Goal: Task Accomplishment & Management: Manage account settings

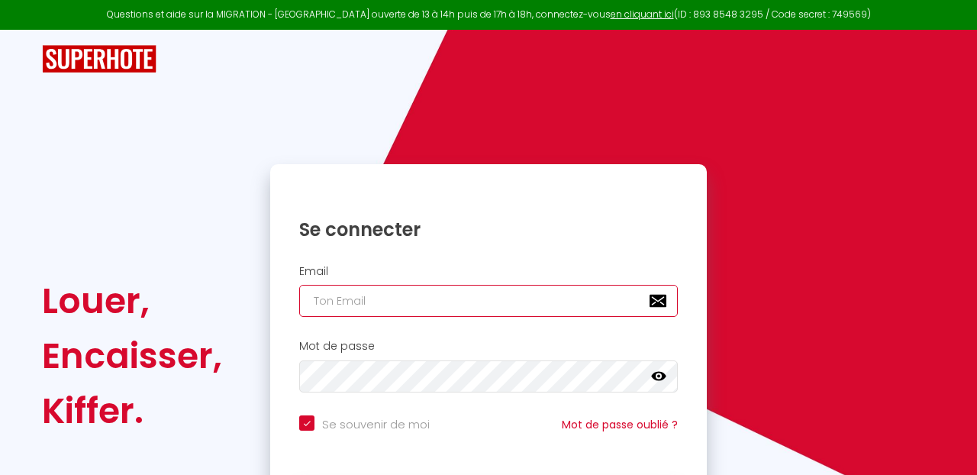
type input "[EMAIL_ADDRESS][DOMAIN_NAME]"
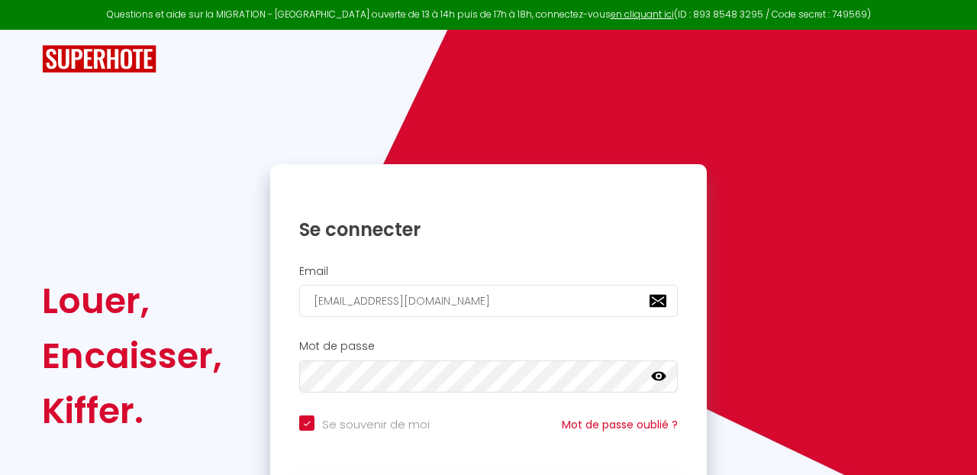
click at [262, 260] on div "Se connecter Email [EMAIL_ADDRESS][DOMAIN_NAME] Mot de passe false Se souvenir …" at bounding box center [488, 355] width 457 height 383
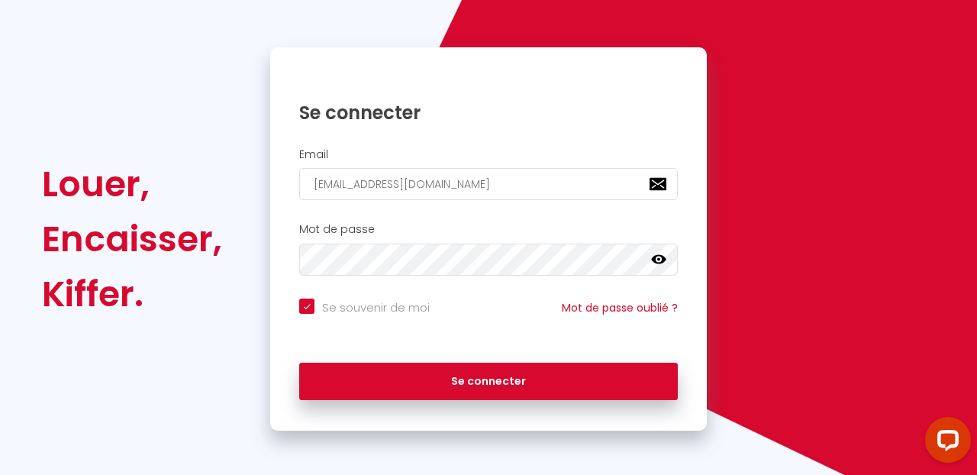
scroll to position [118, 0]
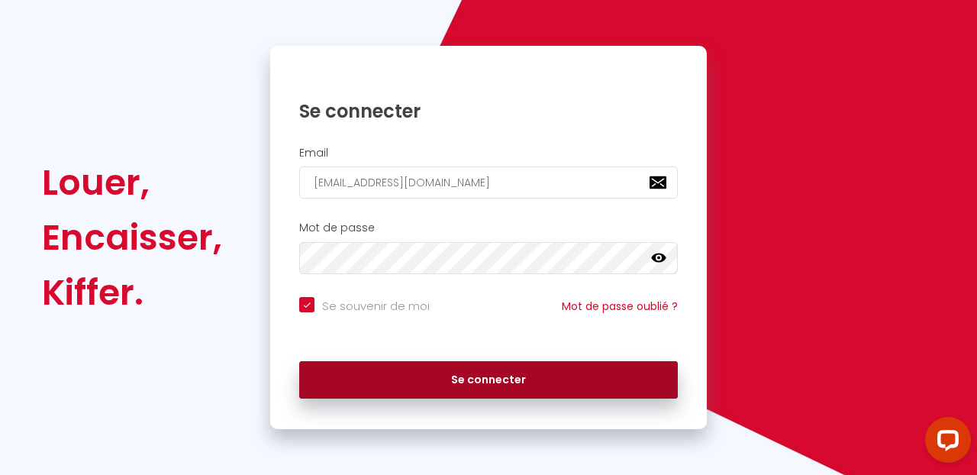
click at [427, 386] on button "Se connecter" at bounding box center [488, 380] width 379 height 38
checkbox input "true"
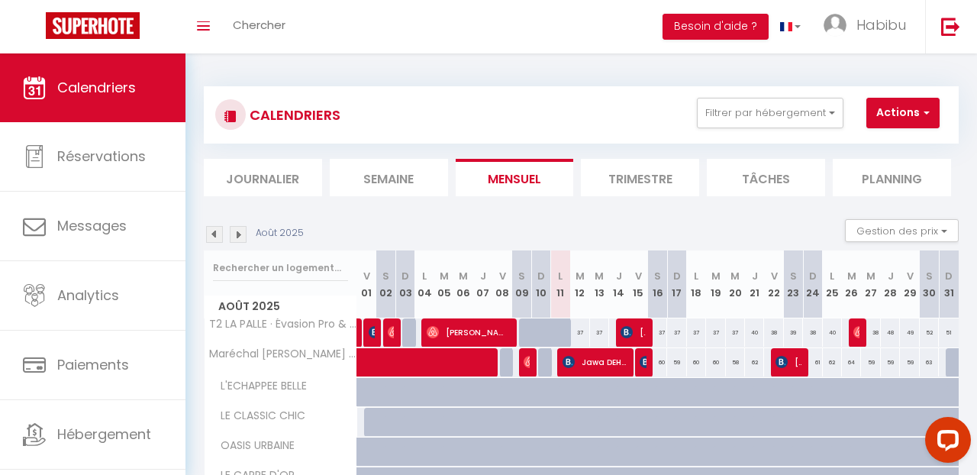
click at [567, 333] on div at bounding box center [567, 341] width 19 height 29
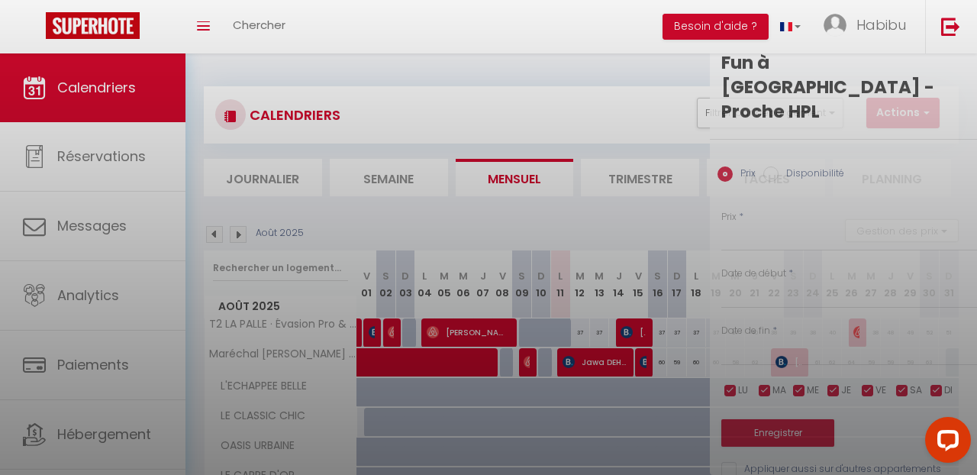
type input "37"
select select "1"
type input "Lun 11 Août 2025"
type input "[DATE]"
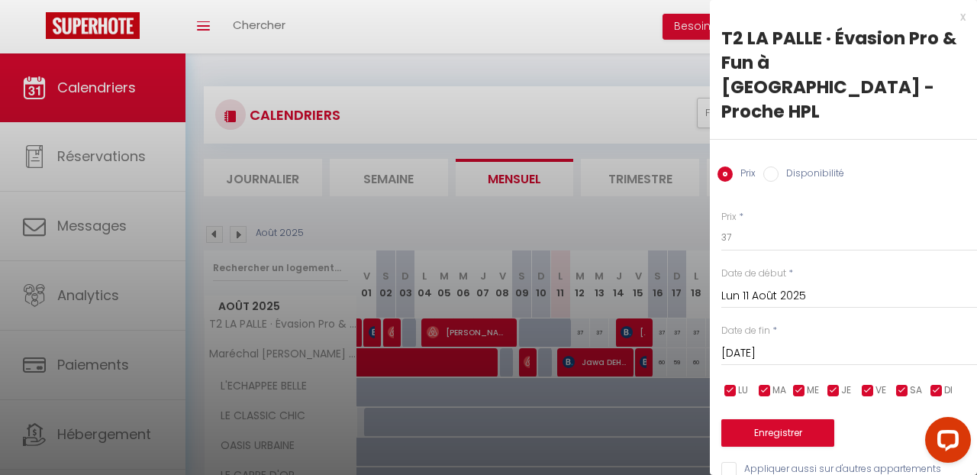
click at [770, 166] on input "Disponibilité" at bounding box center [771, 173] width 15 height 15
radio input "true"
radio input "false"
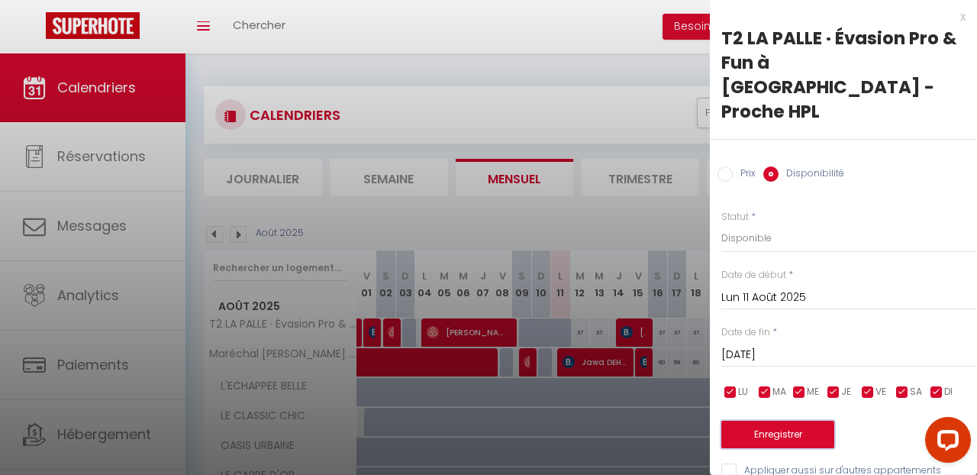
click at [789, 421] on button "Enregistrer" at bounding box center [778, 434] width 113 height 27
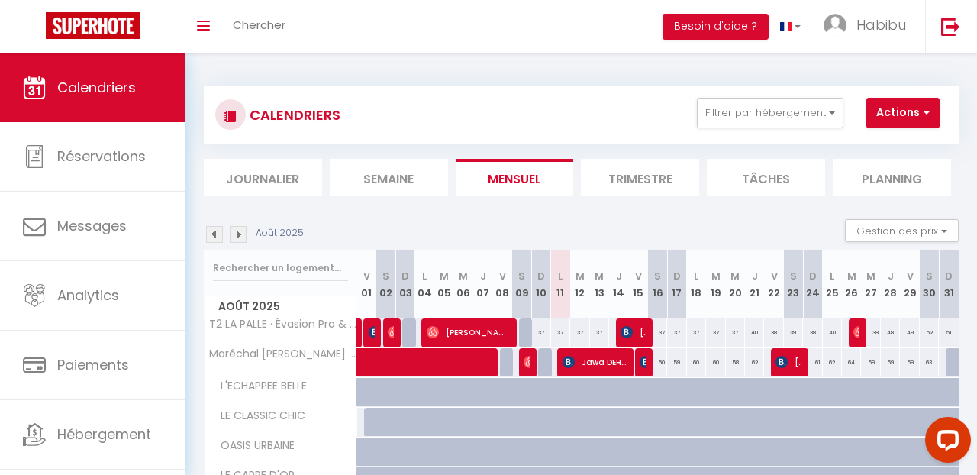
click at [525, 336] on div at bounding box center [528, 332] width 19 height 29
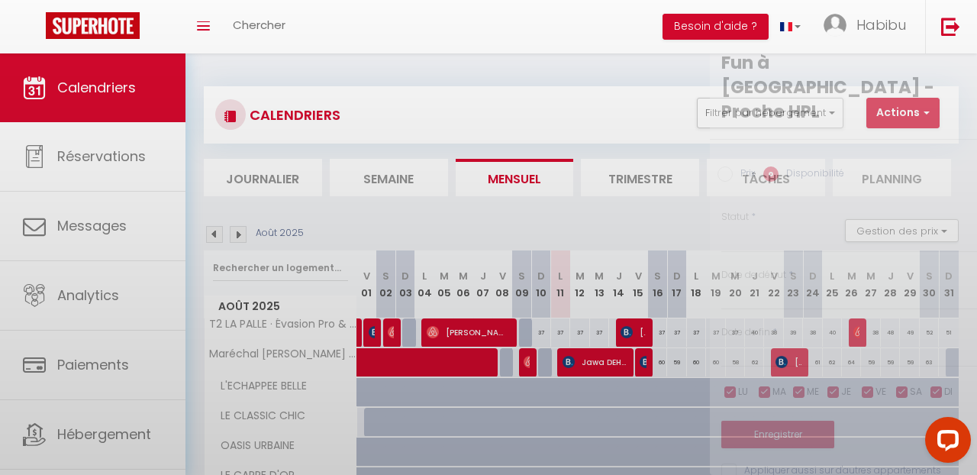
select select "1"
type input "Sam 09 Août 2025"
type input "Dim 10 Août 2025"
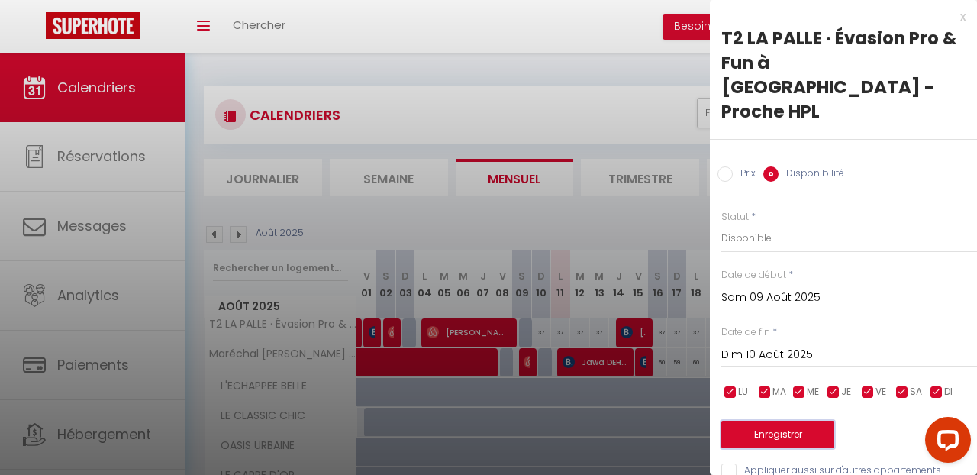
click at [760, 421] on button "Enregistrer" at bounding box center [778, 434] width 113 height 27
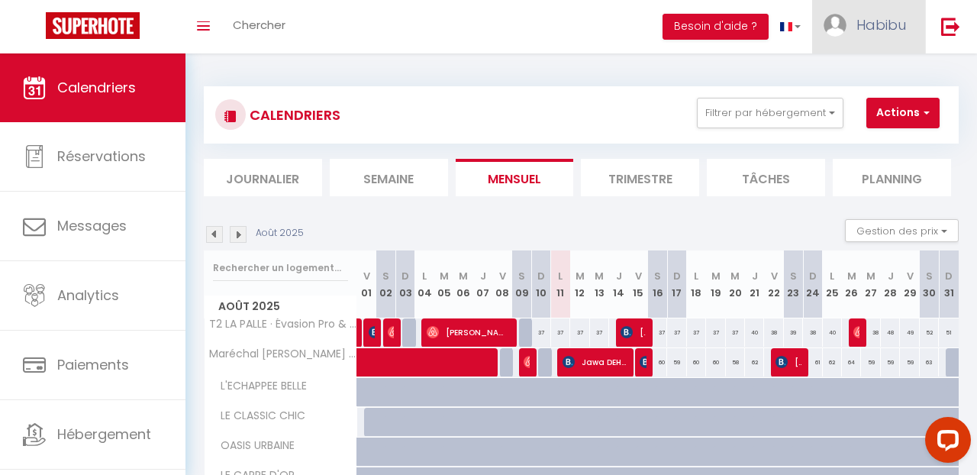
click at [833, 34] on img at bounding box center [835, 25] width 23 height 23
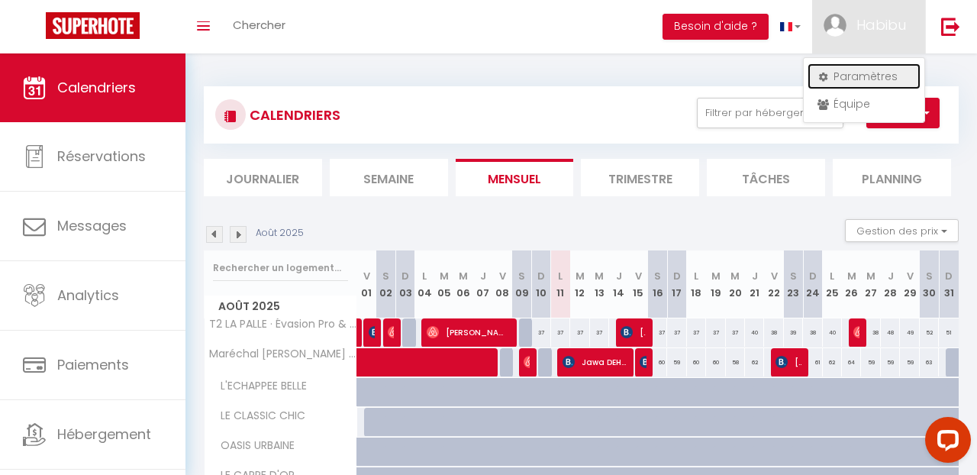
click at [845, 84] on link "Paramètres" at bounding box center [864, 76] width 113 height 26
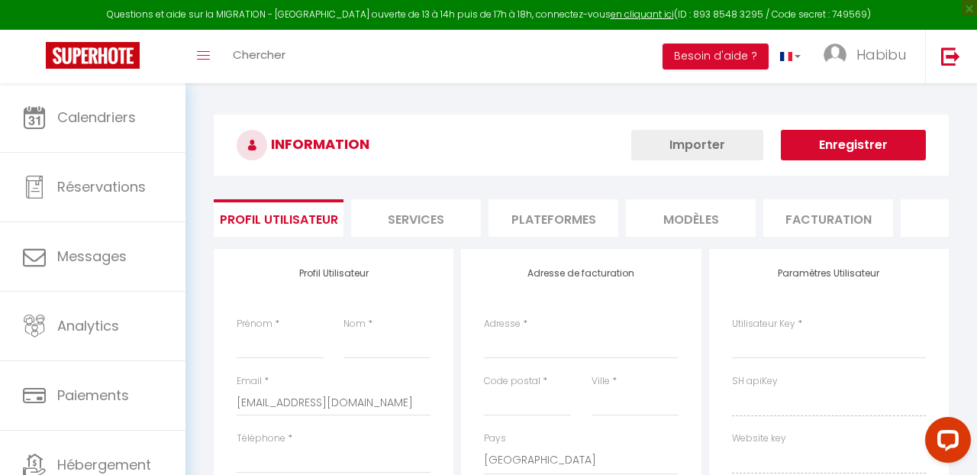
type input "Habibu"
type input "Shema"
type input "0775802423"
type input "[STREET_ADDRESS] [DEMOGRAPHIC_DATA]"
type input "69003"
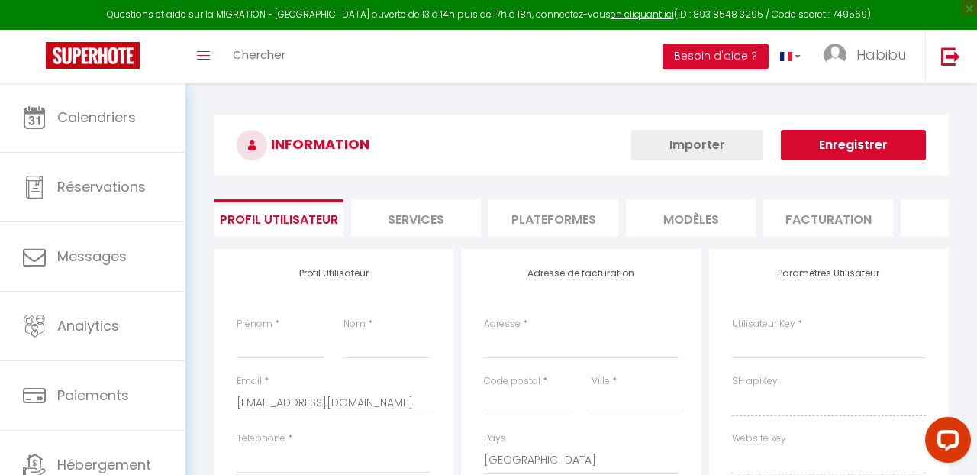
type input "[GEOGRAPHIC_DATA]"
select select "28"
type input "TaPccrDqmEoJxIcMurdXoiNOq"
type input "hvAiQt01PMU1XjtlUhDO2QOxj"
type input "[URL][DOMAIN_NAME]"
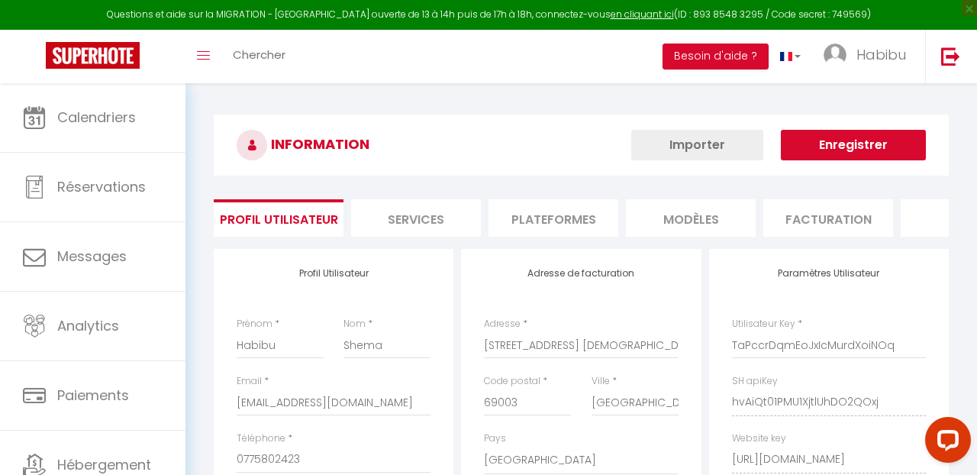
select select "fr"
click at [554, 137] on h3 "INFORMATION" at bounding box center [581, 145] width 735 height 61
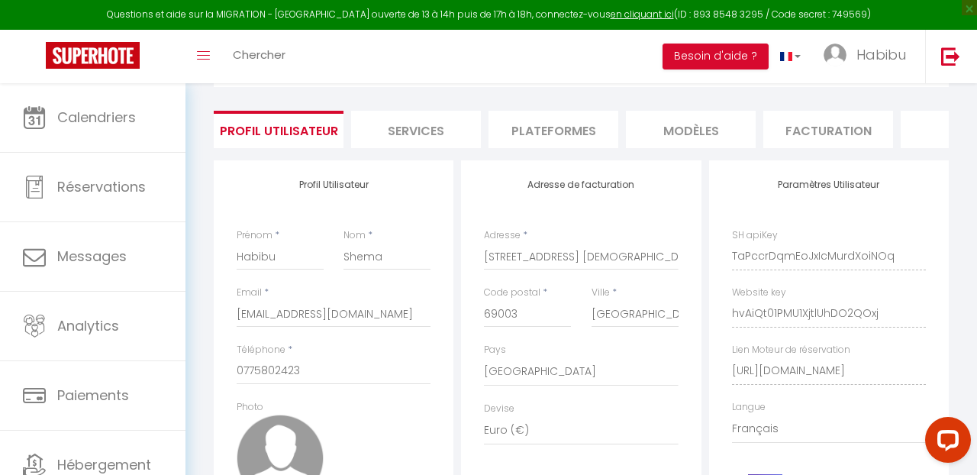
scroll to position [92, 0]
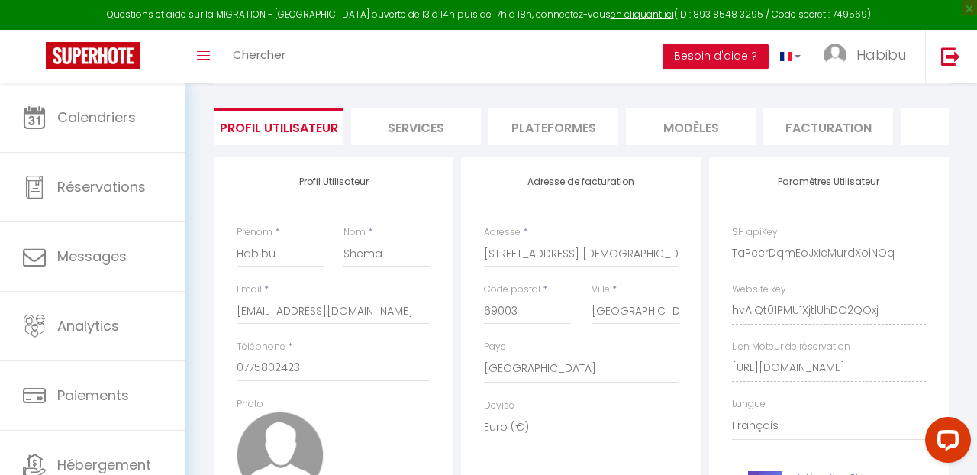
click at [541, 124] on li "Plateformes" at bounding box center [554, 126] width 130 height 37
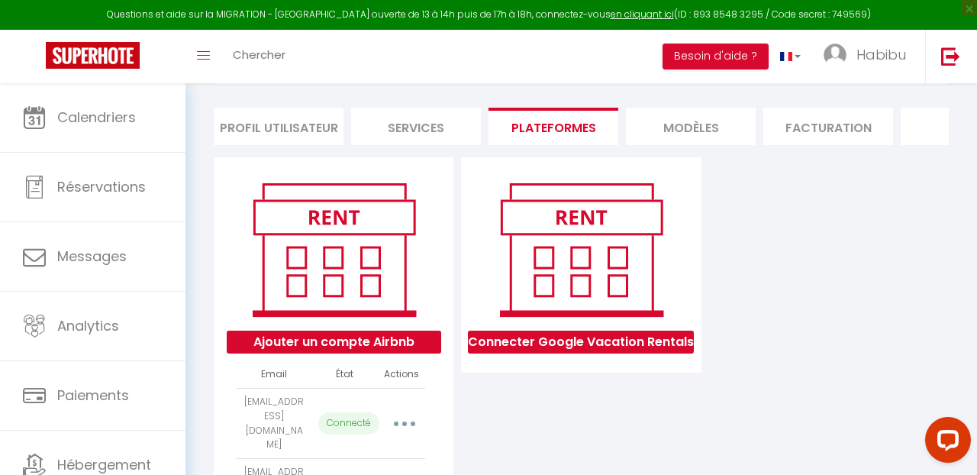
click at [654, 408] on div "Connecter Google Vacation Rentals" at bounding box center [580, 464] width 247 height 614
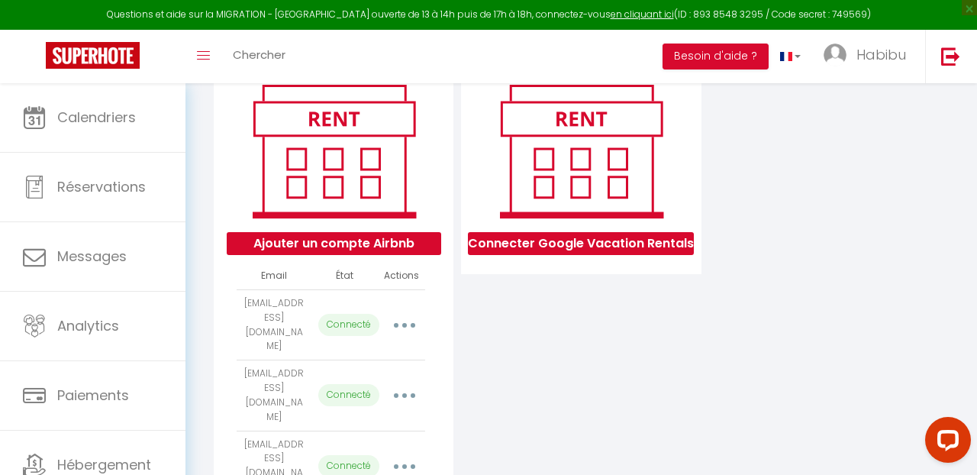
scroll to position [214, 0]
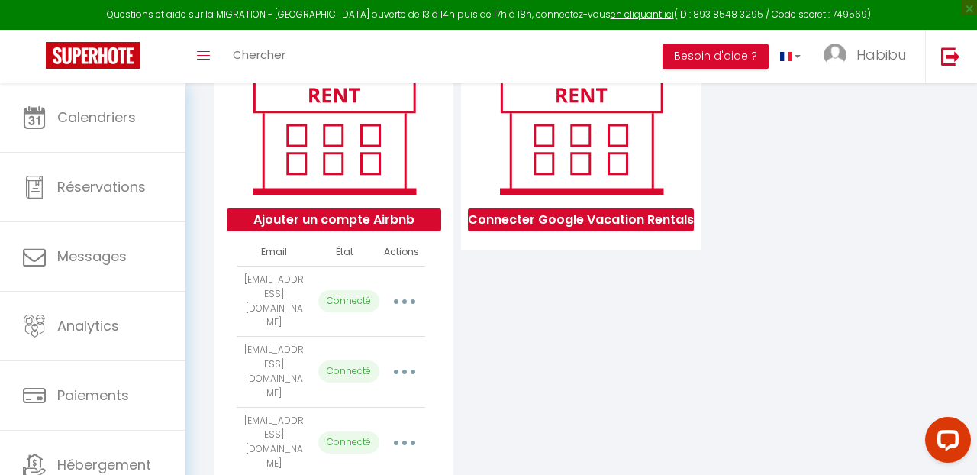
click at [616, 431] on div "Connecter Google Vacation Rentals" at bounding box center [580, 342] width 247 height 614
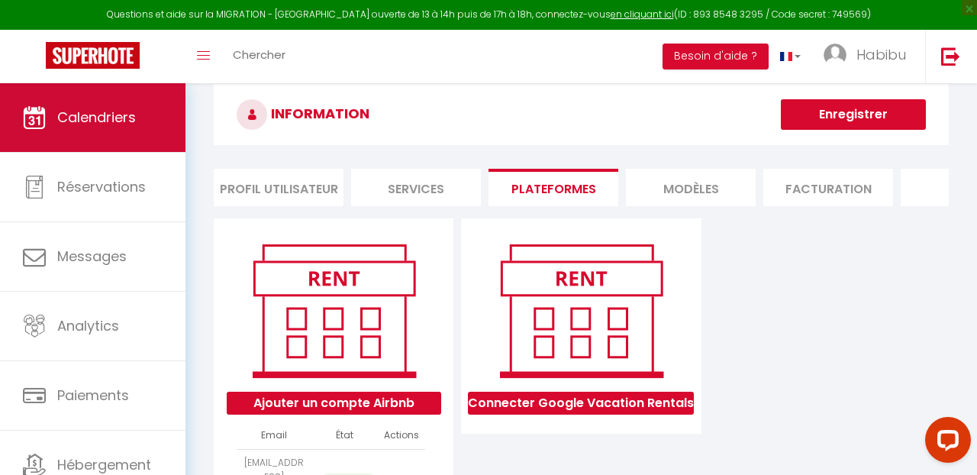
scroll to position [0, 0]
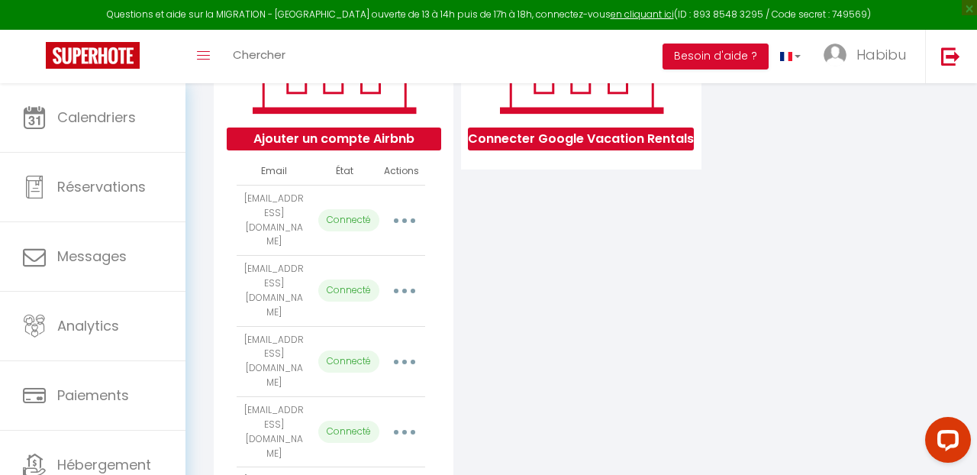
scroll to position [305, 0]
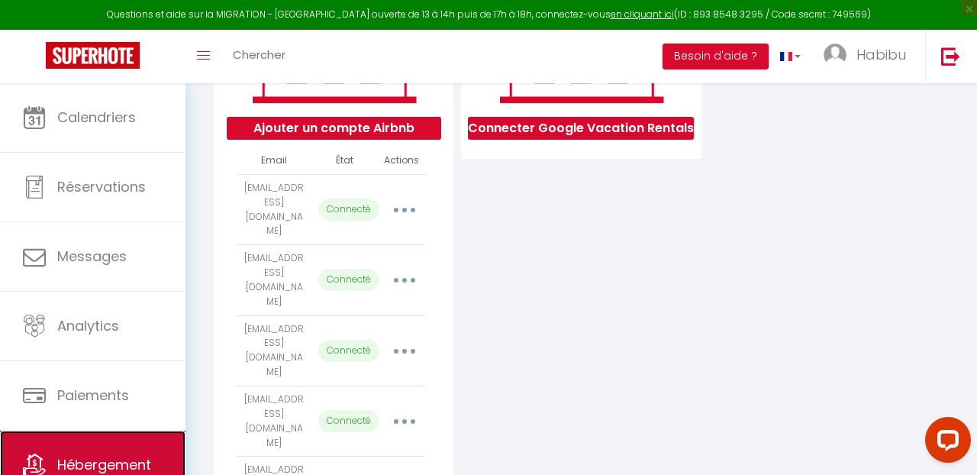
click at [95, 452] on link "Hébergement" at bounding box center [93, 465] width 186 height 69
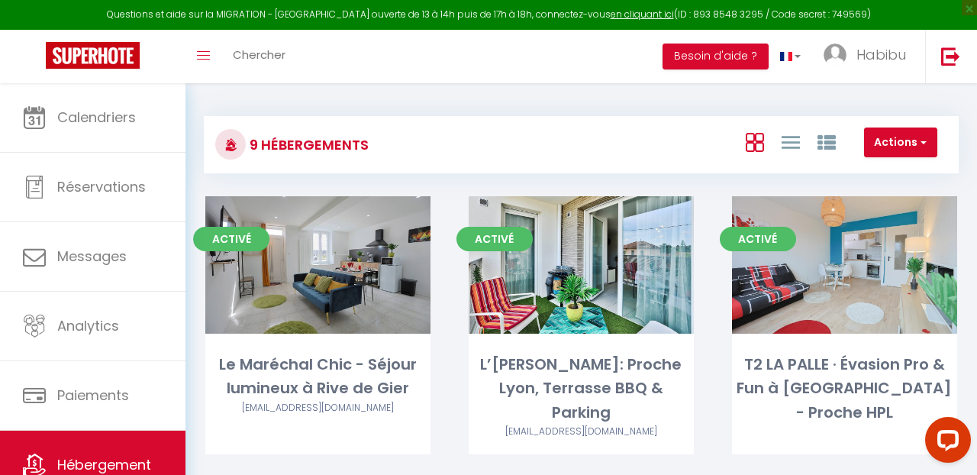
click at [501, 143] on div "Actions Créer un Hébergement Nouveau groupe" at bounding box center [707, 145] width 502 height 34
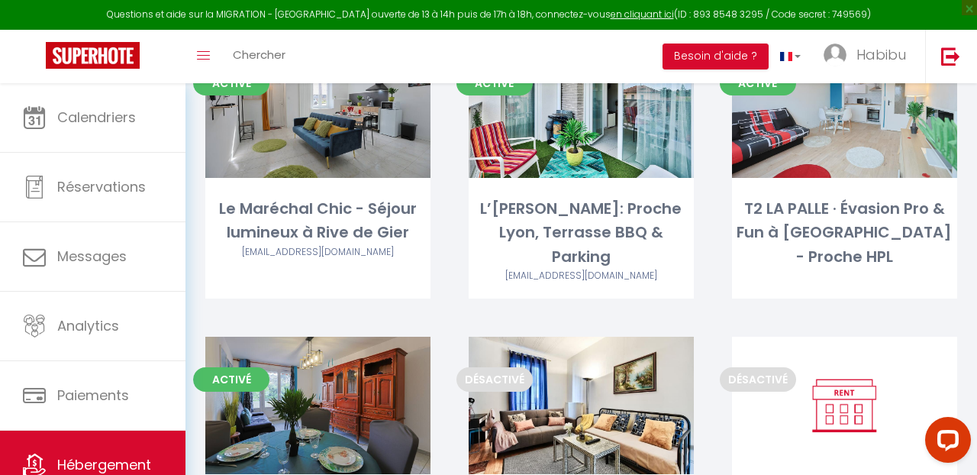
scroll to position [125, 0]
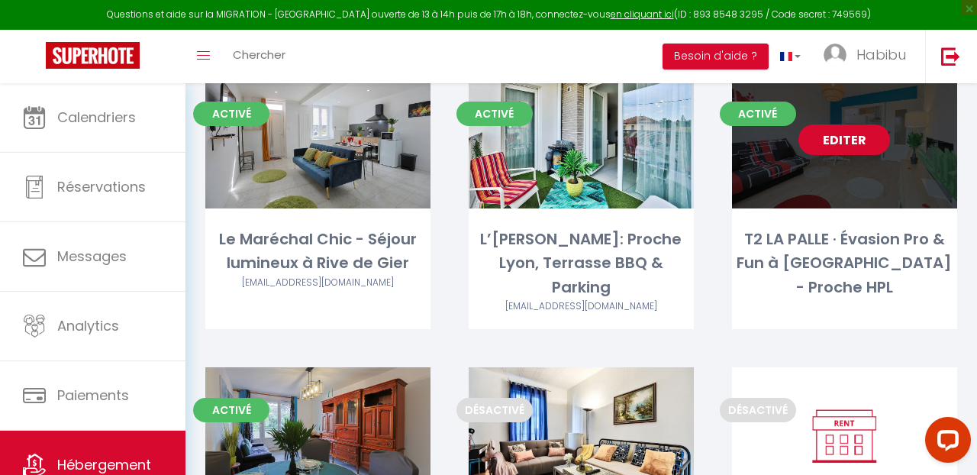
click at [816, 144] on link "Editer" at bounding box center [845, 139] width 92 height 31
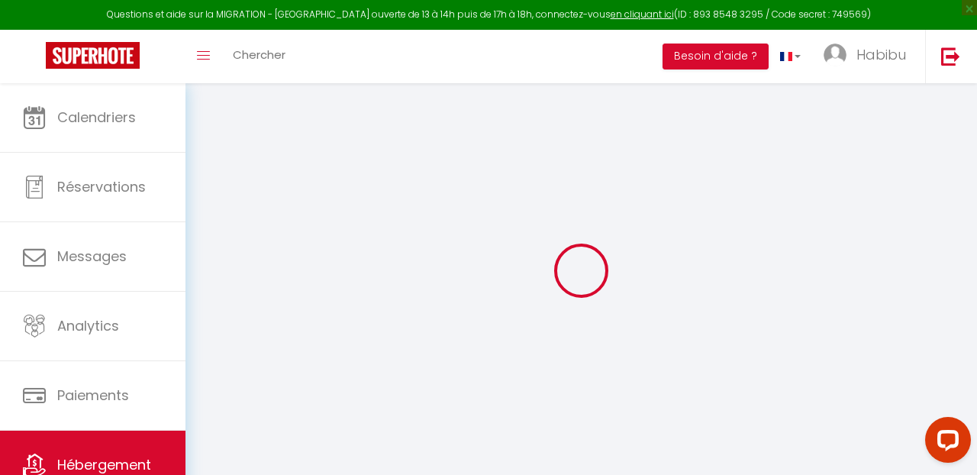
type input "T2 LA PALLE · Évasion Pro & Fun à [GEOGRAPHIC_DATA] - Proche HPL"
type input "[PERSON_NAME]"
type input "[STREET_ADDRESS]"
type input "42160"
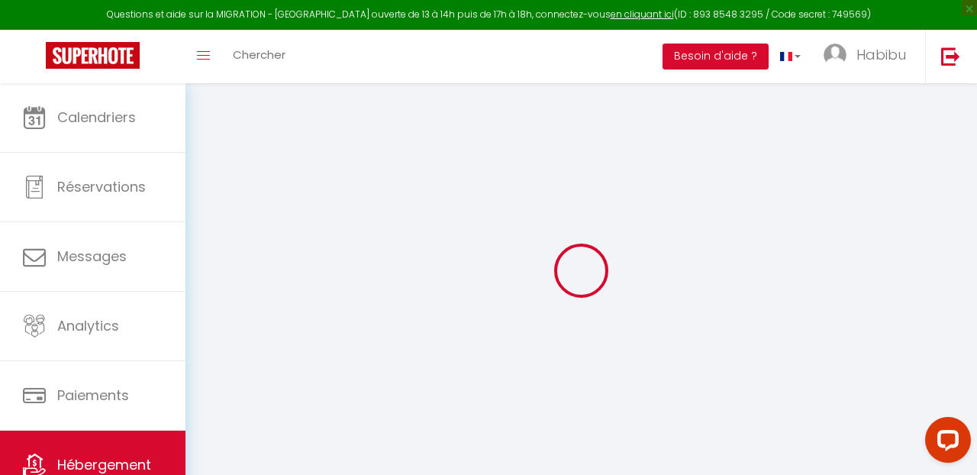
type input "[PERSON_NAME]"
select select "4"
type input "49"
type input "20"
type input "2.2"
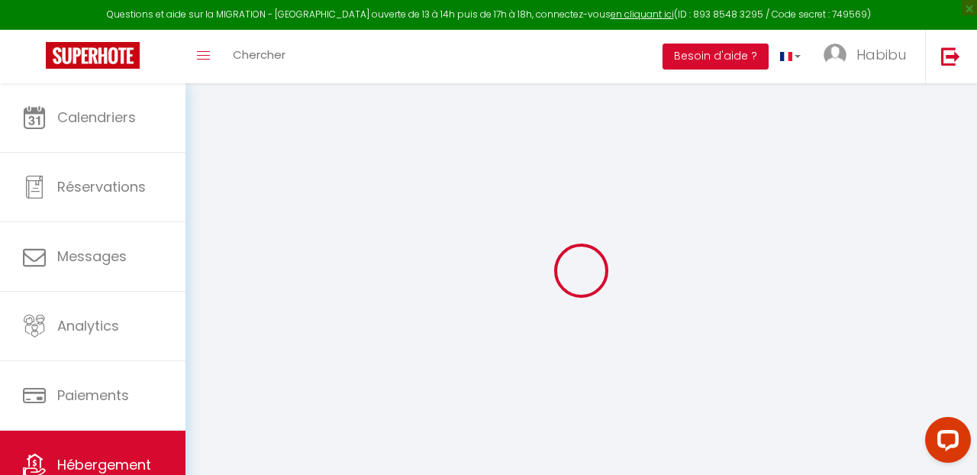
type input "0"
type input "250"
select select
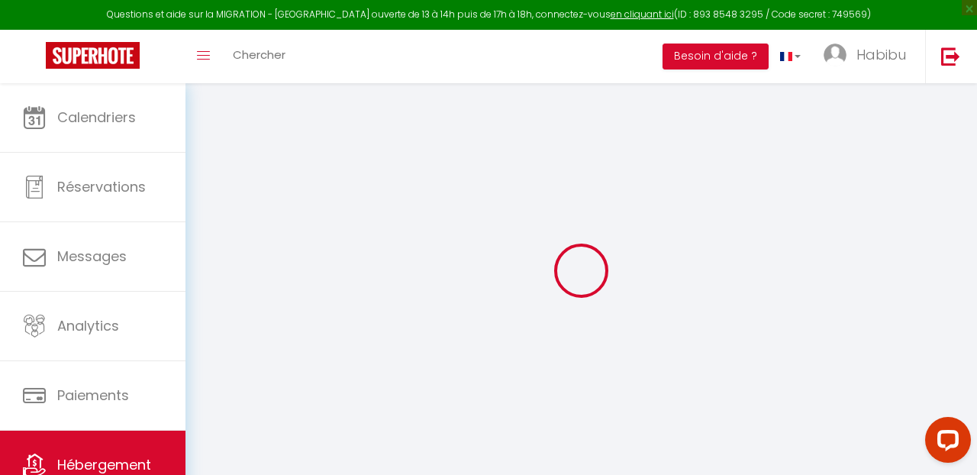
select select
type input "[STREET_ADDRESS]"
type input "42100"
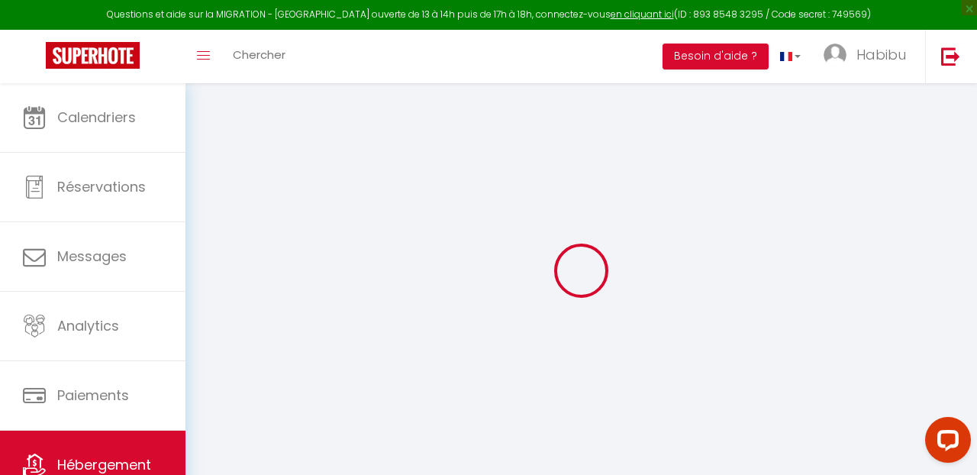
type input "[GEOGRAPHIC_DATA]"
type input "[EMAIL_ADDRESS][DOMAIN_NAME]"
select select "7864"
checkbox input "false"
checkbox input "true"
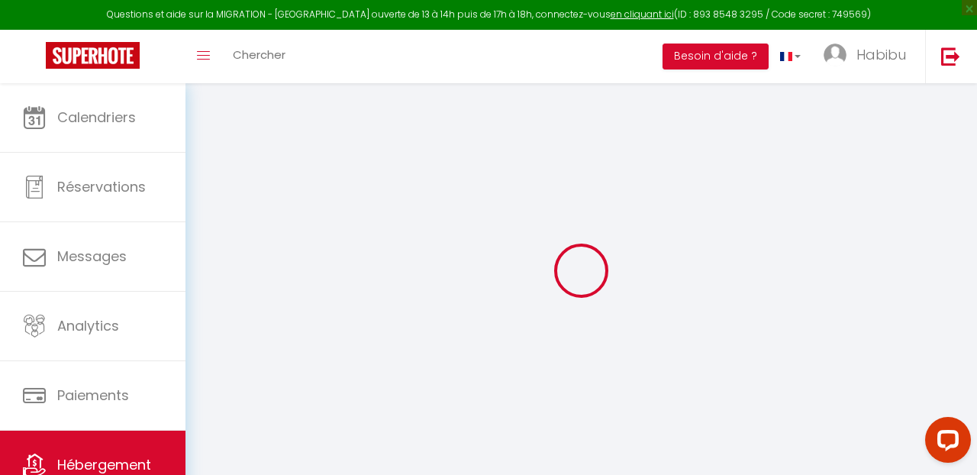
checkbox input "true"
checkbox input "false"
radio input "true"
type input "24"
type input "20"
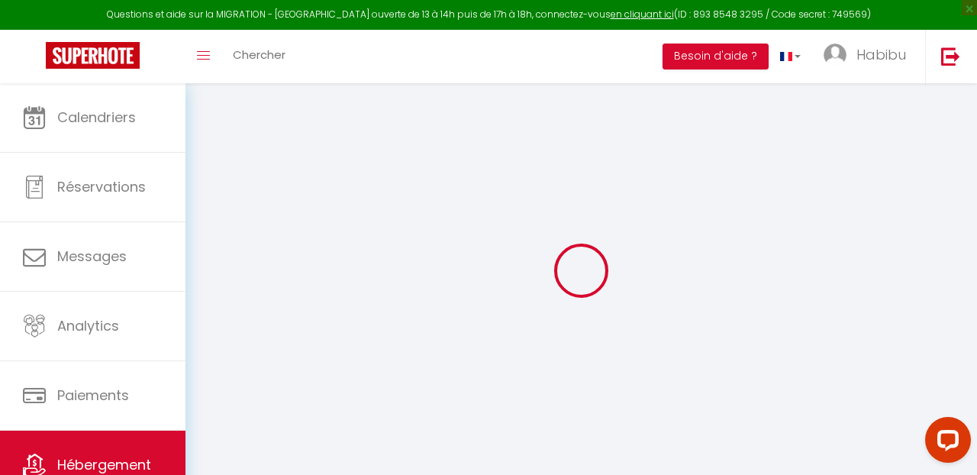
type input "0"
select select "28584"
select select
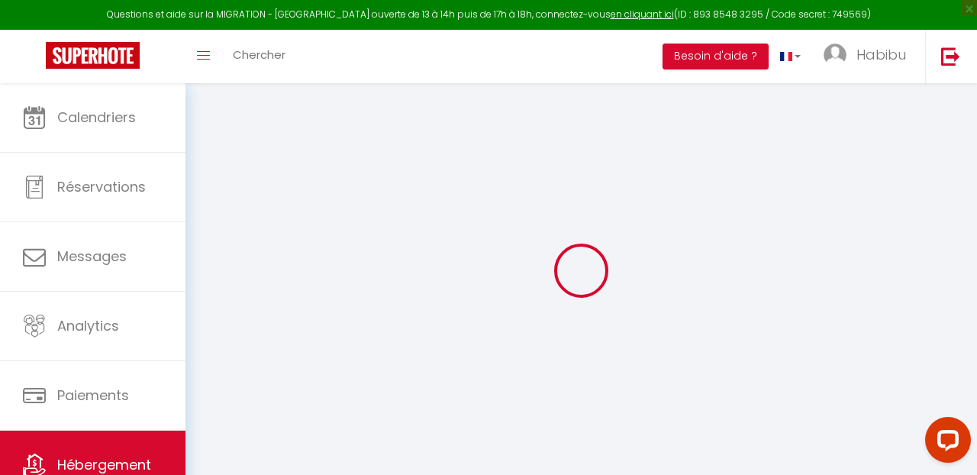
select select
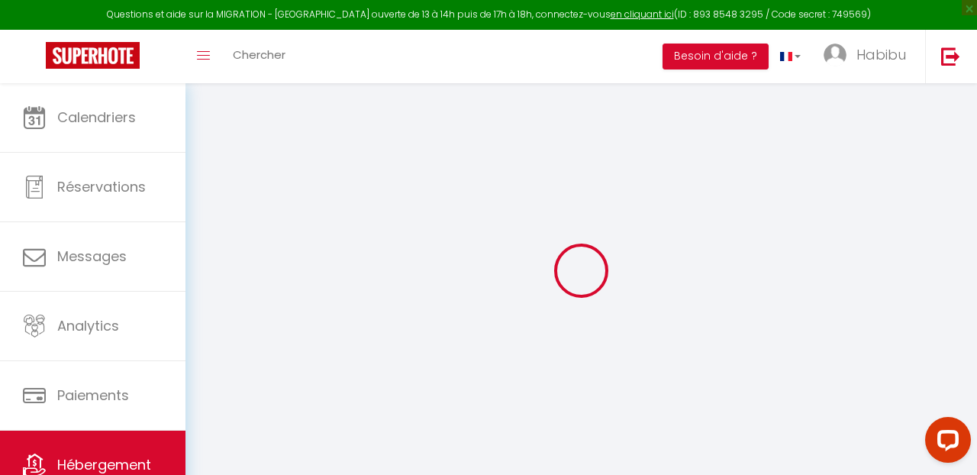
checkbox input "false"
checkbox input "true"
checkbox input "false"
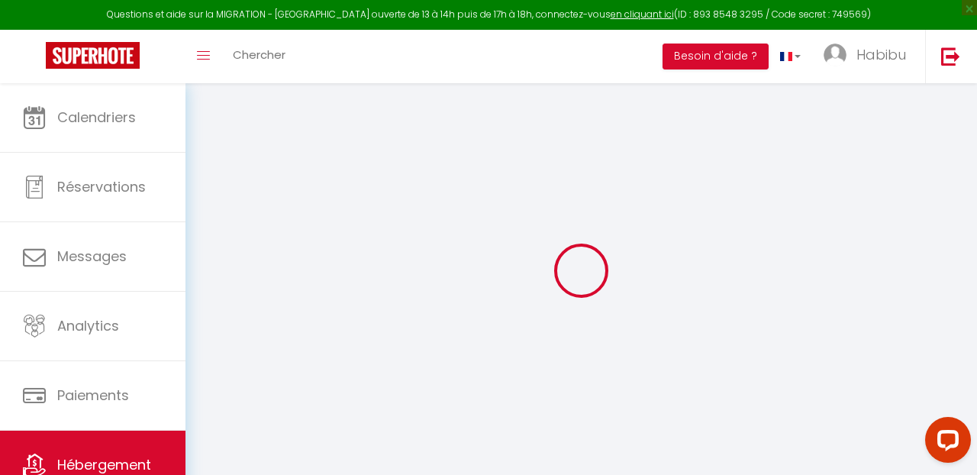
checkbox input "true"
checkbox input "false"
select select "16:00"
select select "23:45"
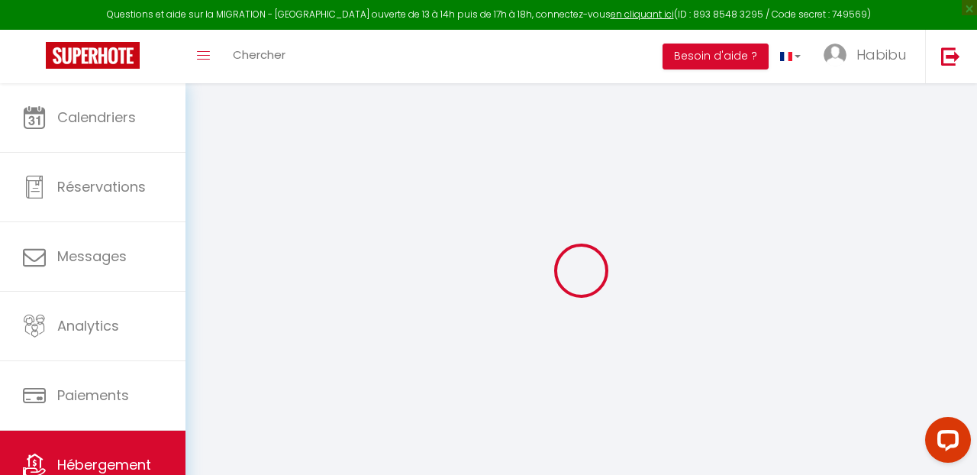
select select "10:00"
select select "15"
select select "21:00"
checkbox input "false"
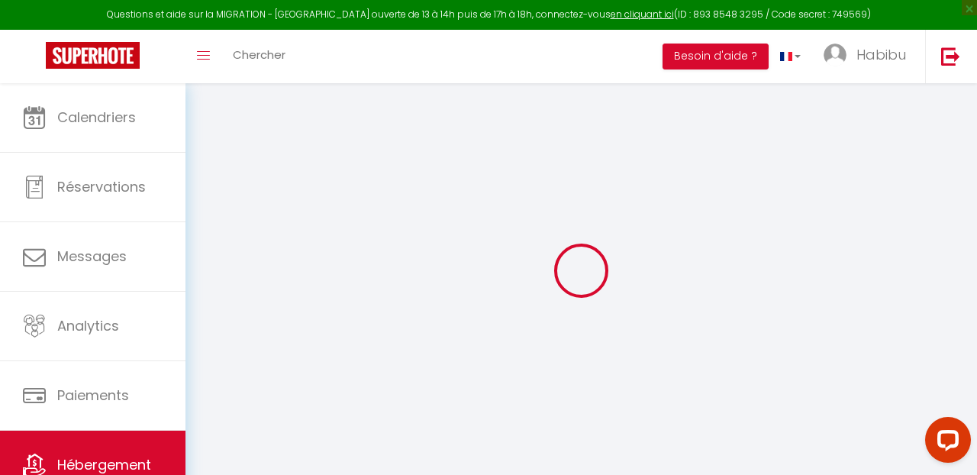
checkbox input "true"
checkbox input "false"
checkbox input "true"
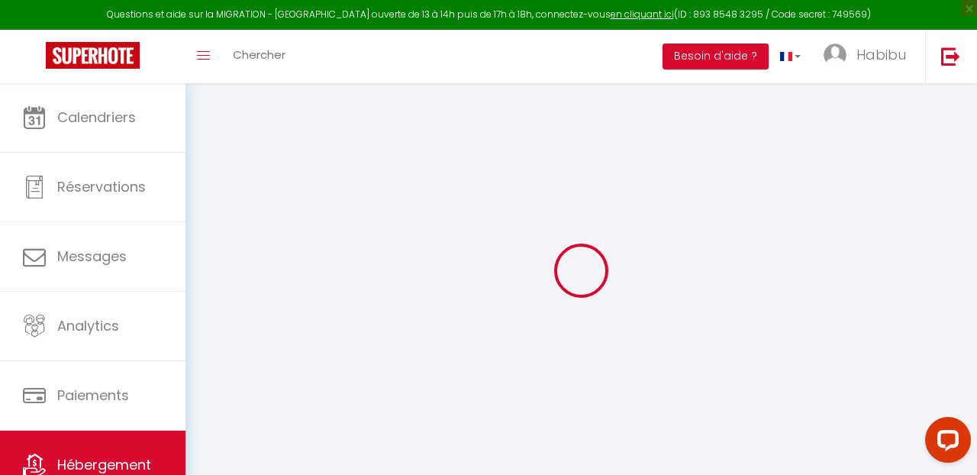
checkbox input "true"
checkbox input "false"
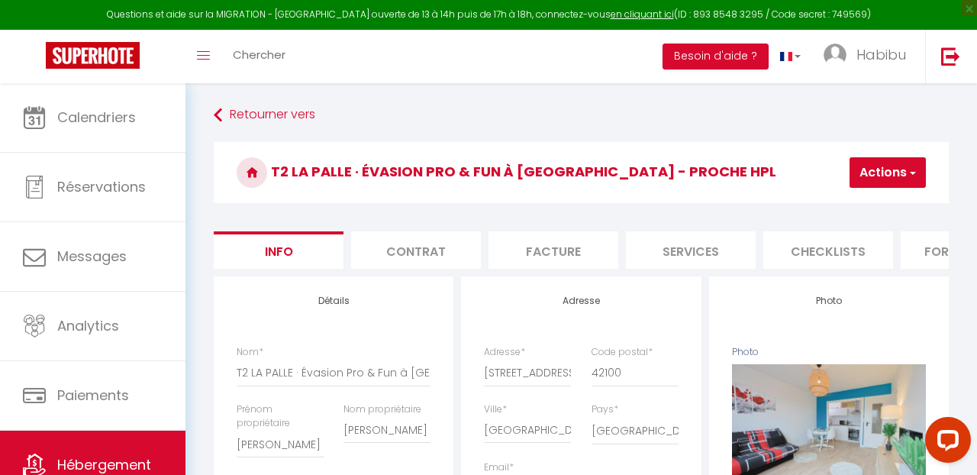
click at [521, 75] on div "Toggle menubar Chercher BUTTON Besoin d'aide ? Habibu Paramètres Équipe" at bounding box center [538, 56] width 855 height 53
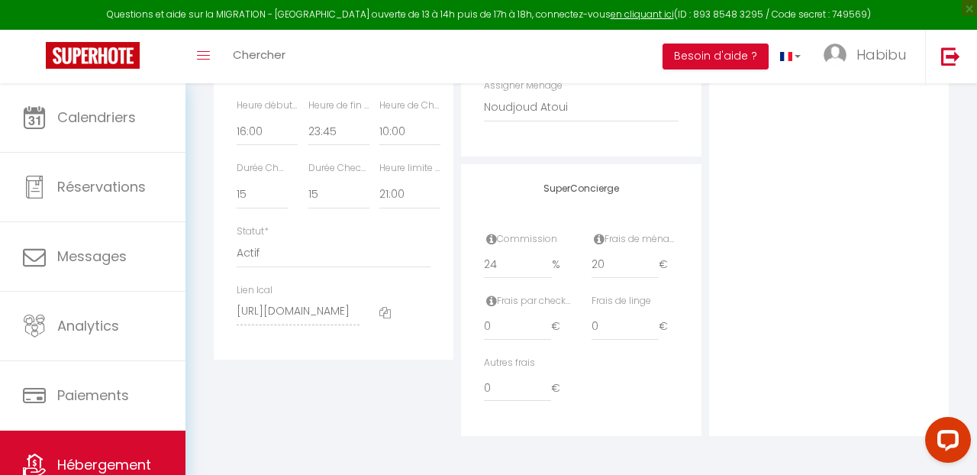
drag, startPoint x: 364, startPoint y: 311, endPoint x: 215, endPoint y: 312, distance: 148.9
